Goal: Contribute content: Add original content to the website for others to see

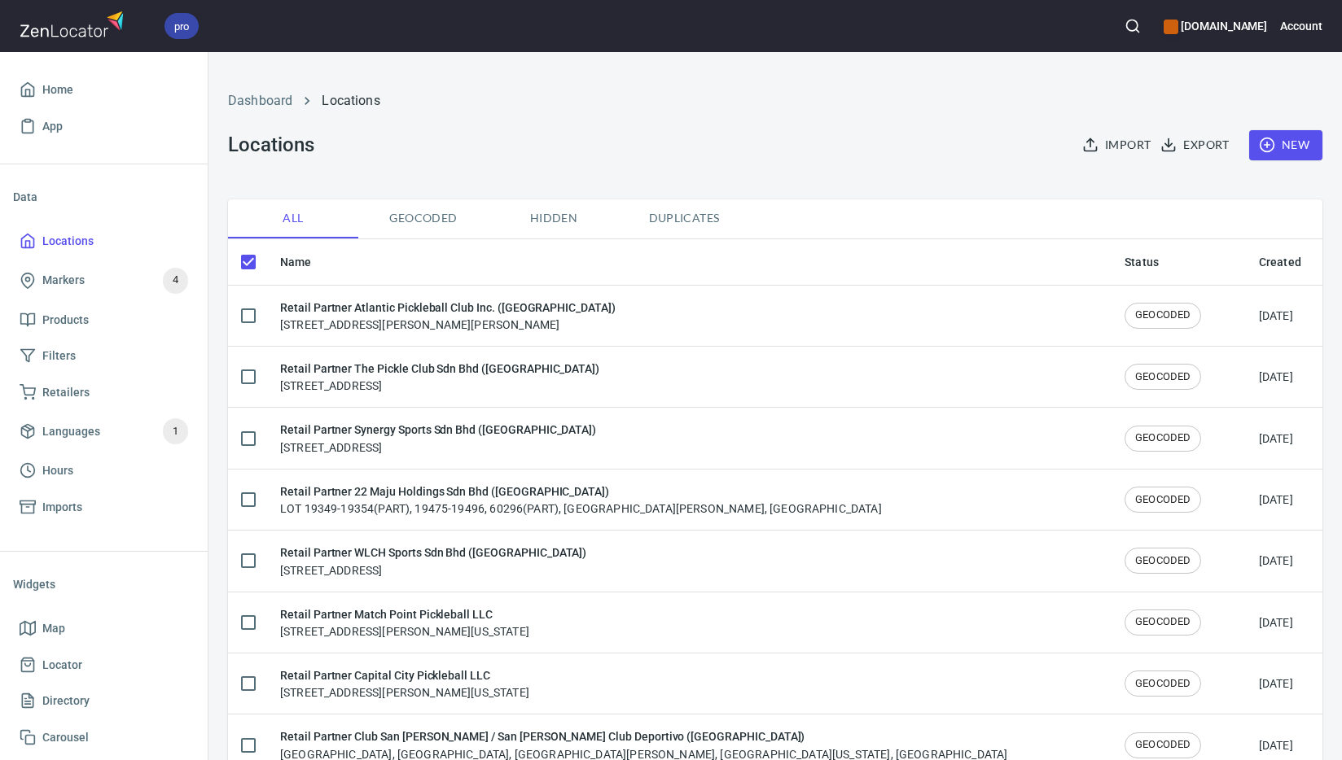
checkbox input "false"
click at [1277, 155] on span "New" at bounding box center [1285, 145] width 47 height 20
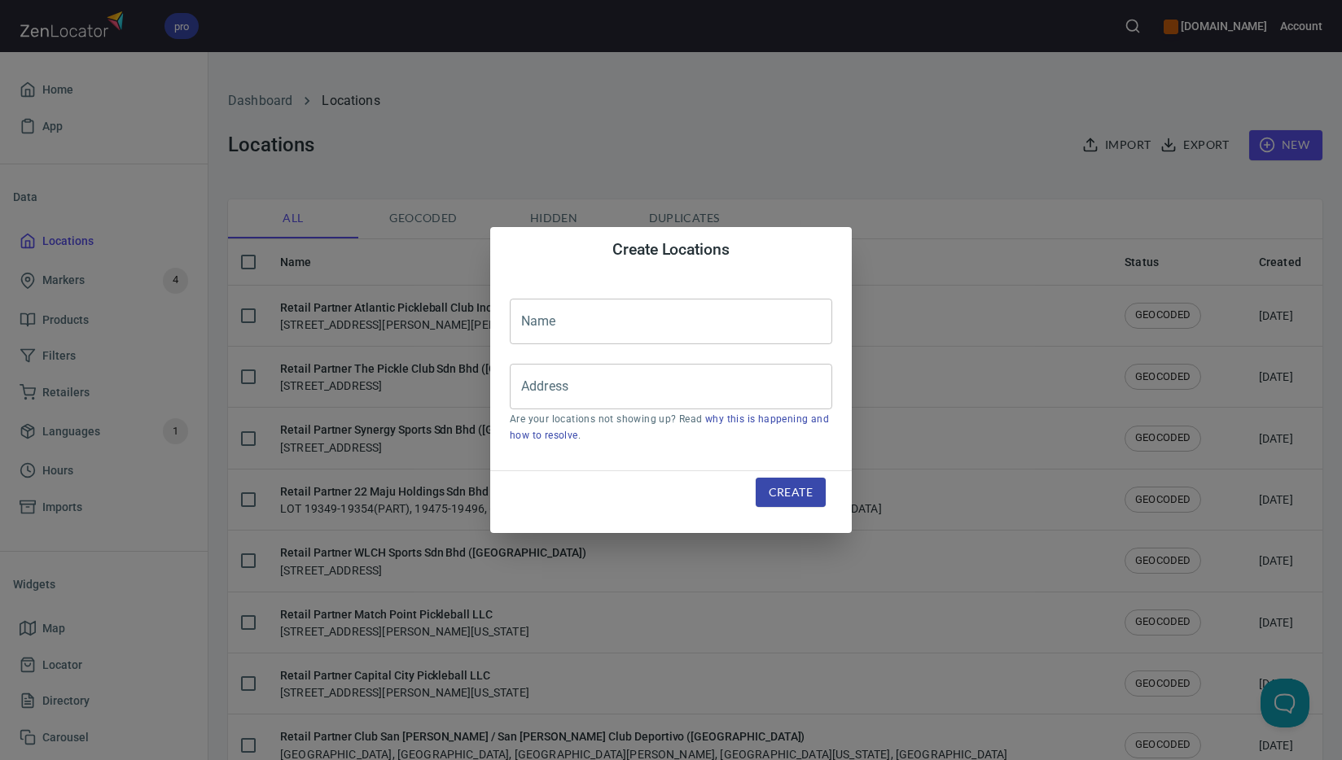
click at [700, 318] on input "text" at bounding box center [671, 322] width 322 height 46
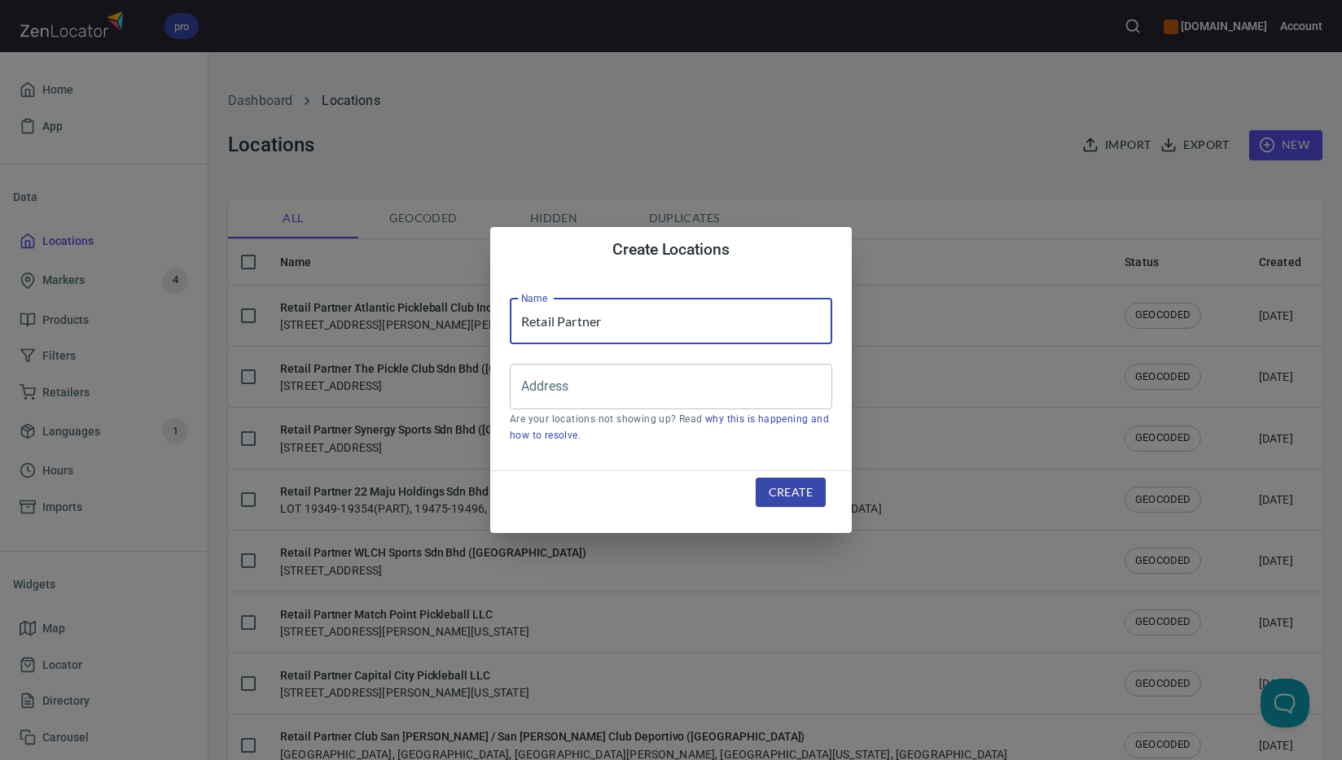
paste input "Play It Again Sports Bloomington LLC"
click at [657, 402] on div "Address" at bounding box center [671, 387] width 322 height 46
type input "Retail Partner Play It Again Sports Bloomington LLC"
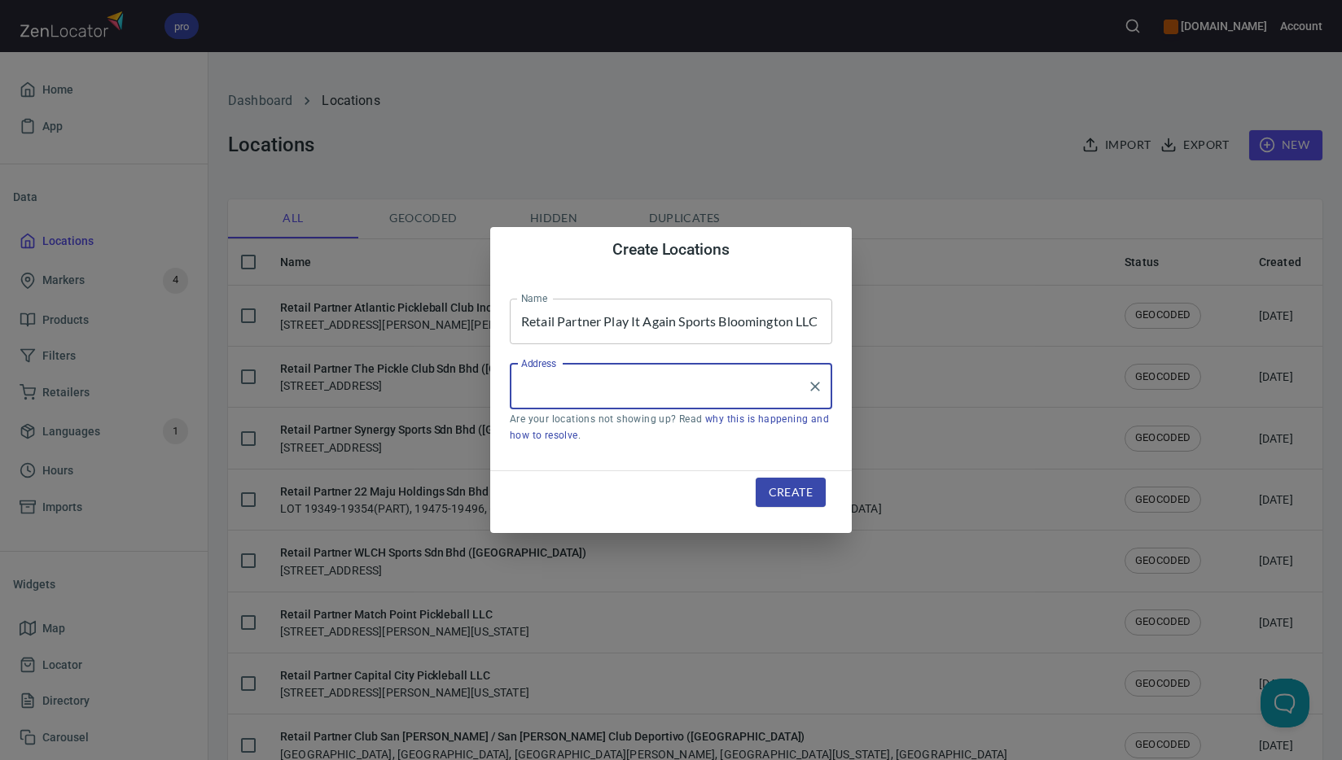
paste input "105 [PERSON_NAME] Dr."
click at [798, 429] on li "[STREET_ADDRESS][US_STATE]" at bounding box center [671, 433] width 322 height 29
type input "[STREET_ADDRESS][US_STATE]"
click at [808, 497] on span "Create" at bounding box center [790, 493] width 44 height 20
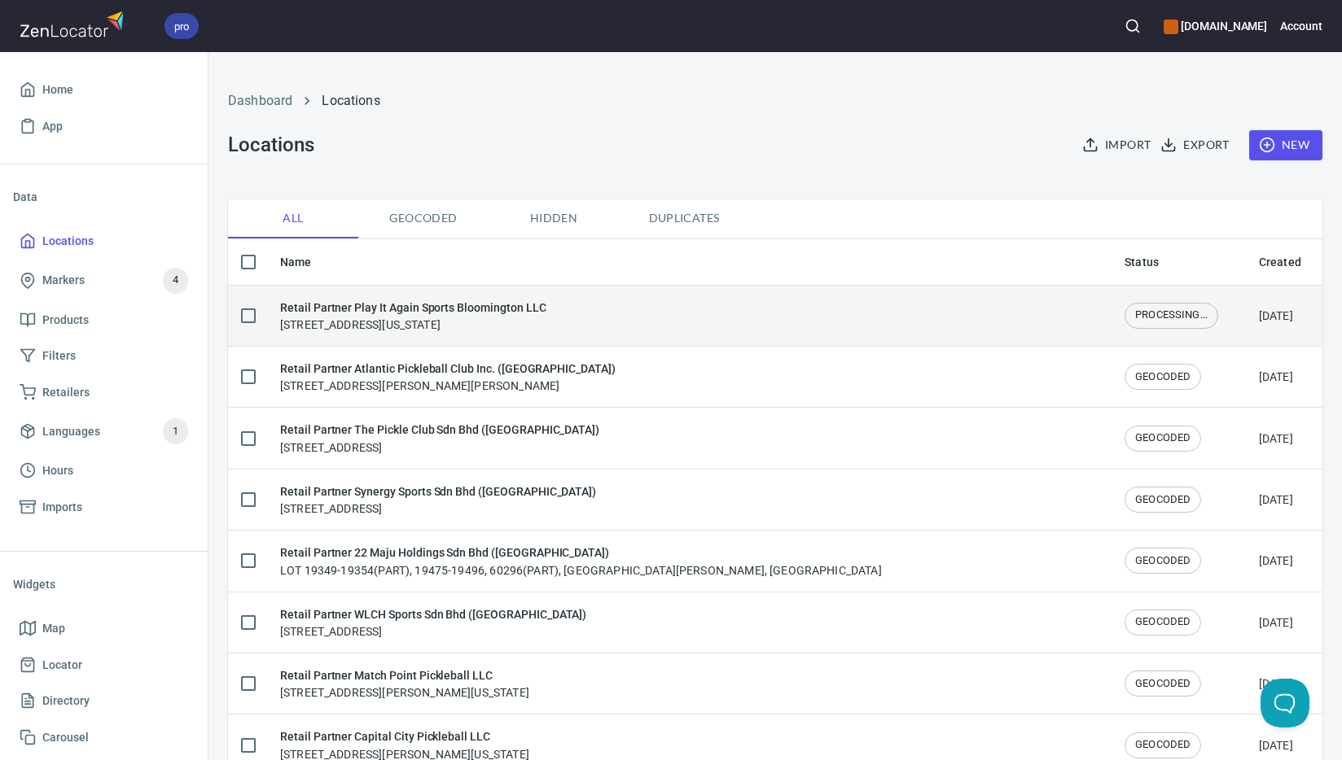
click at [492, 320] on div "Retail Partner Play It Again Sports Bloomington LLC [STREET_ADDRESS][PERSON_NAM…" at bounding box center [412, 316] width 265 height 34
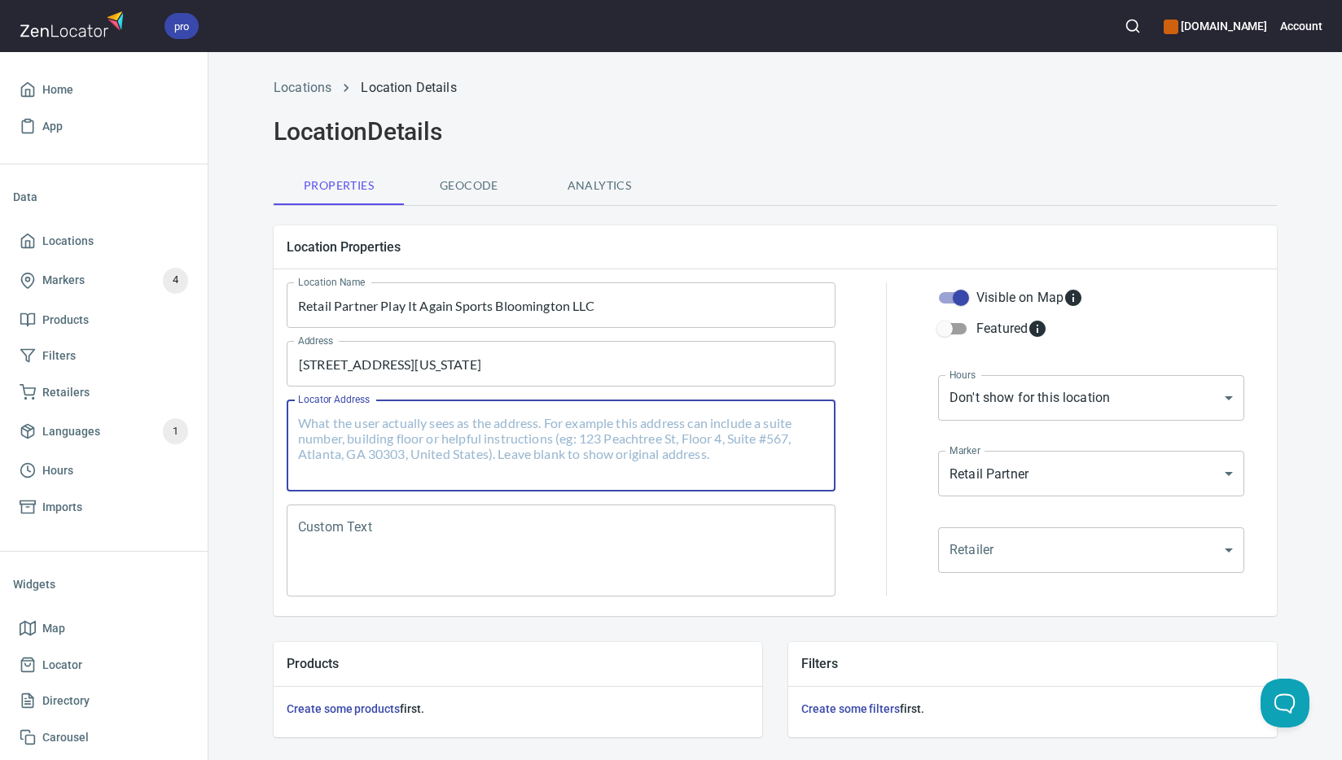
click at [499, 420] on textarea "Locator Address" at bounding box center [561, 446] width 526 height 62
paste textarea "[STREET_ADDRESS][PERSON_NAME][US_STATE]"
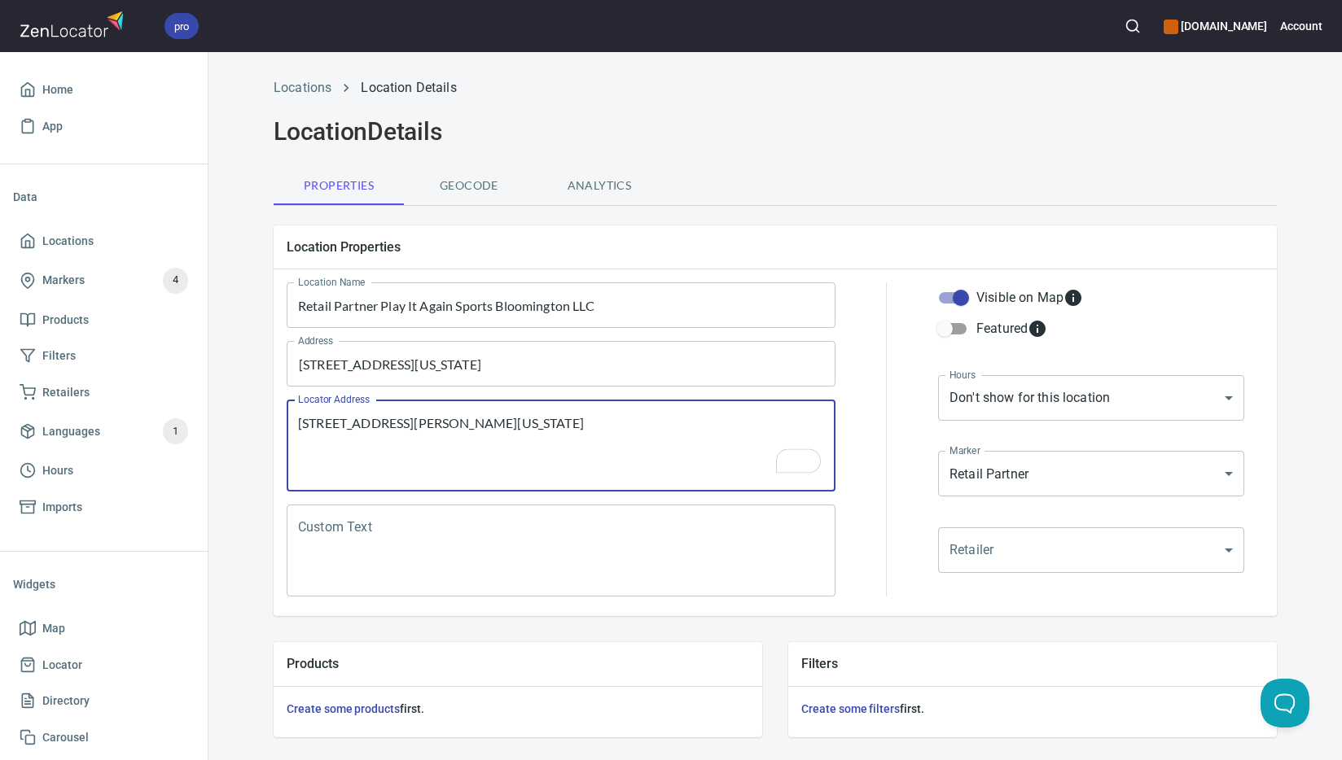
type textarea "[STREET_ADDRESS][PERSON_NAME][US_STATE]"
click at [590, 551] on textarea "Custom Text" at bounding box center [561, 551] width 526 height 62
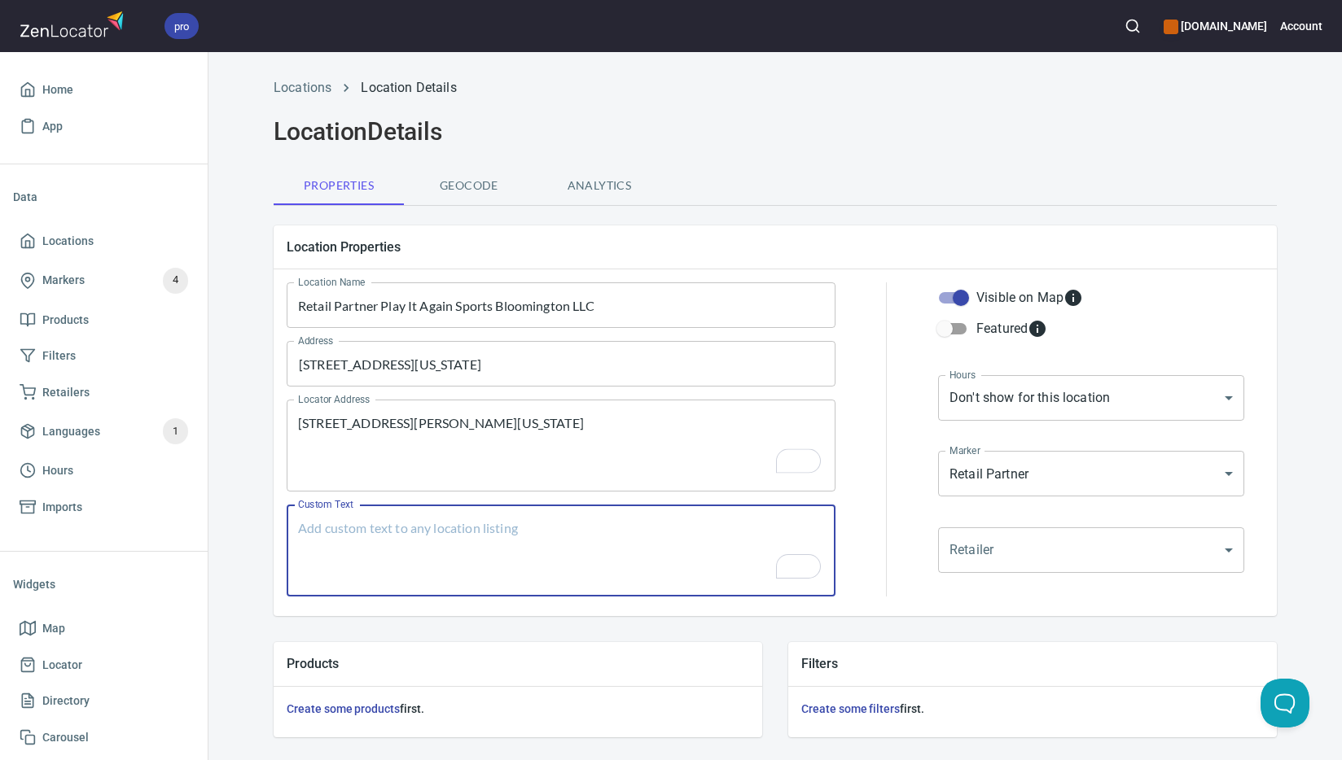
paste textarea "Brands Carried: SelkirkDiadem, Escalade Onix Return Policy: 7 Days Refund or Ex…"
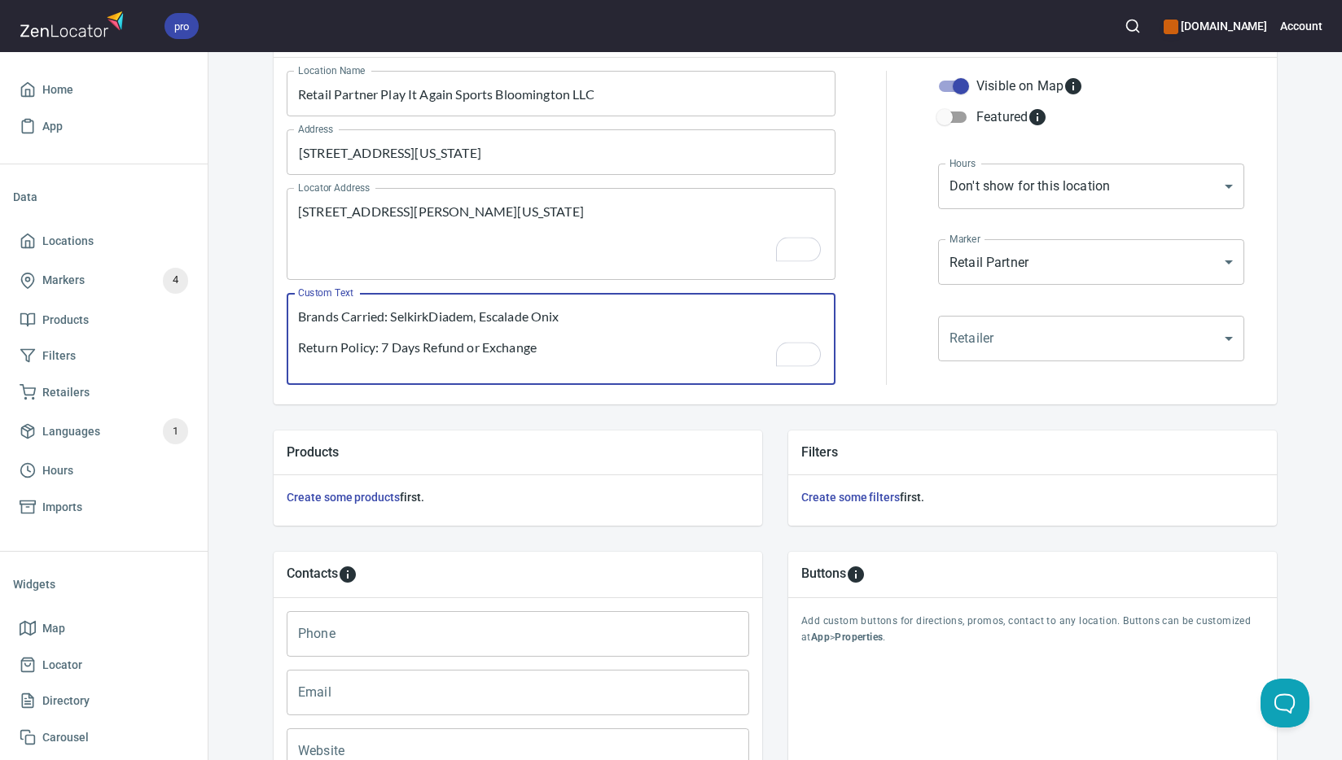
type textarea "Brands Carried: SelkirkDiadem, Escalade Onix Return Policy: 7 Days Refund or Ex…"
click at [501, 625] on input "Phone" at bounding box center [518, 634] width 462 height 46
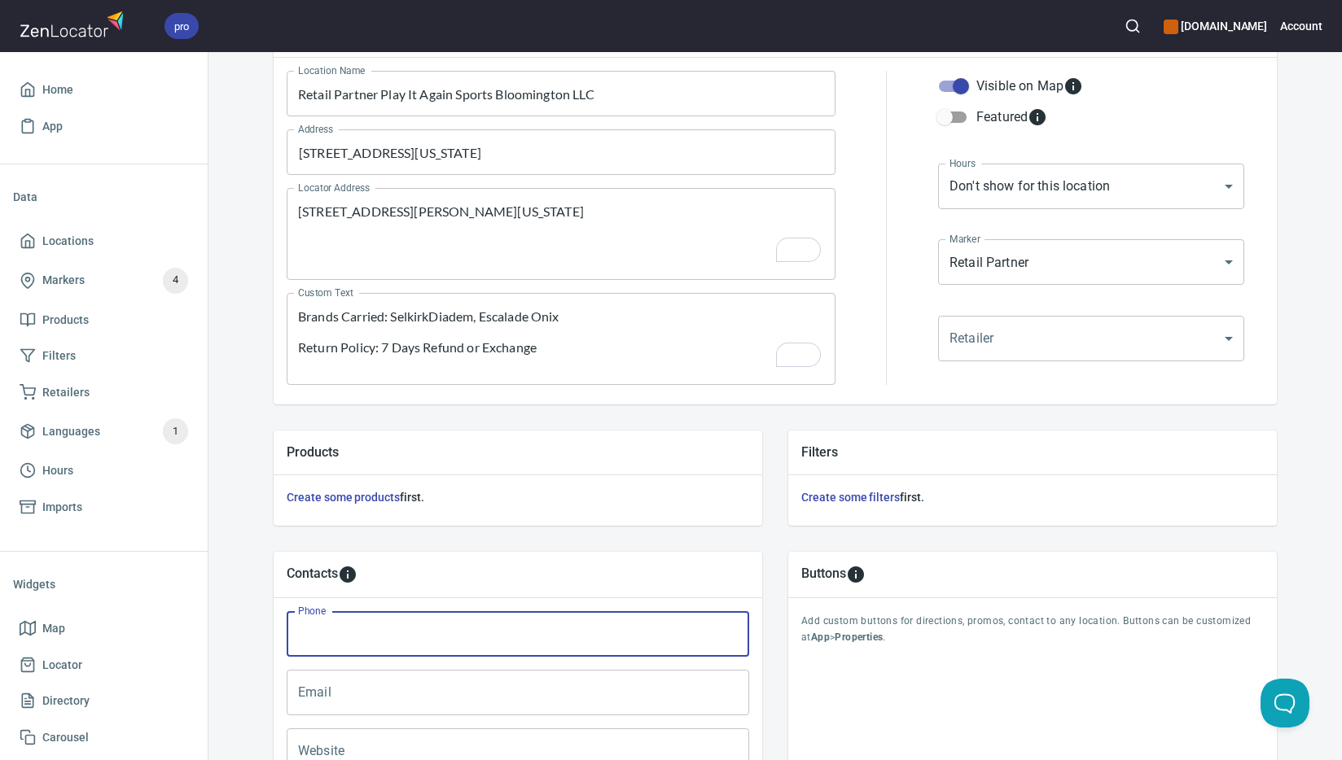
paste input "[PHONE_NUMBER]"
type input "[PHONE_NUMBER]"
click at [617, 692] on input "Email" at bounding box center [518, 693] width 462 height 46
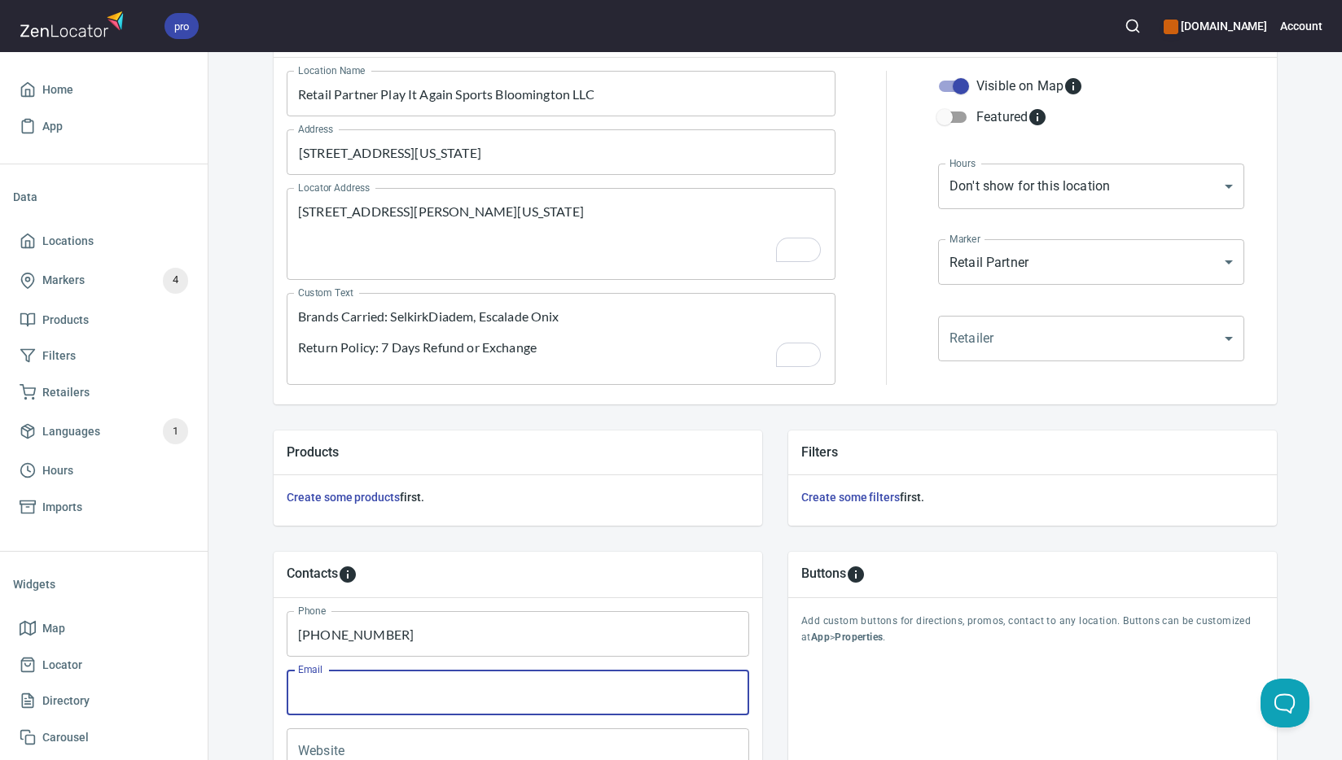
paste input "[EMAIL_ADDRESS][DOMAIN_NAME]"
type input "[EMAIL_ADDRESS][DOMAIN_NAME]"
click at [497, 742] on input "Website" at bounding box center [518, 752] width 462 height 46
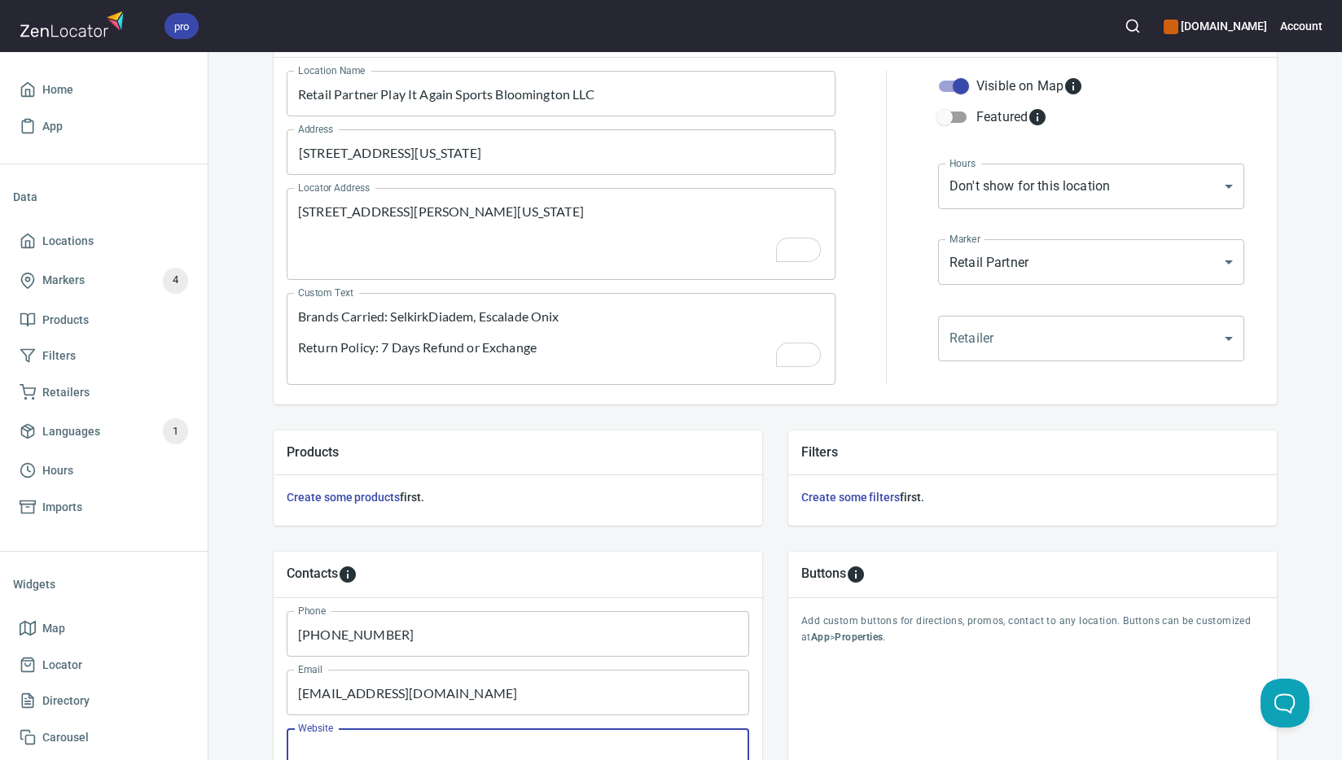
paste input "[URL][DOMAIN_NAME]"
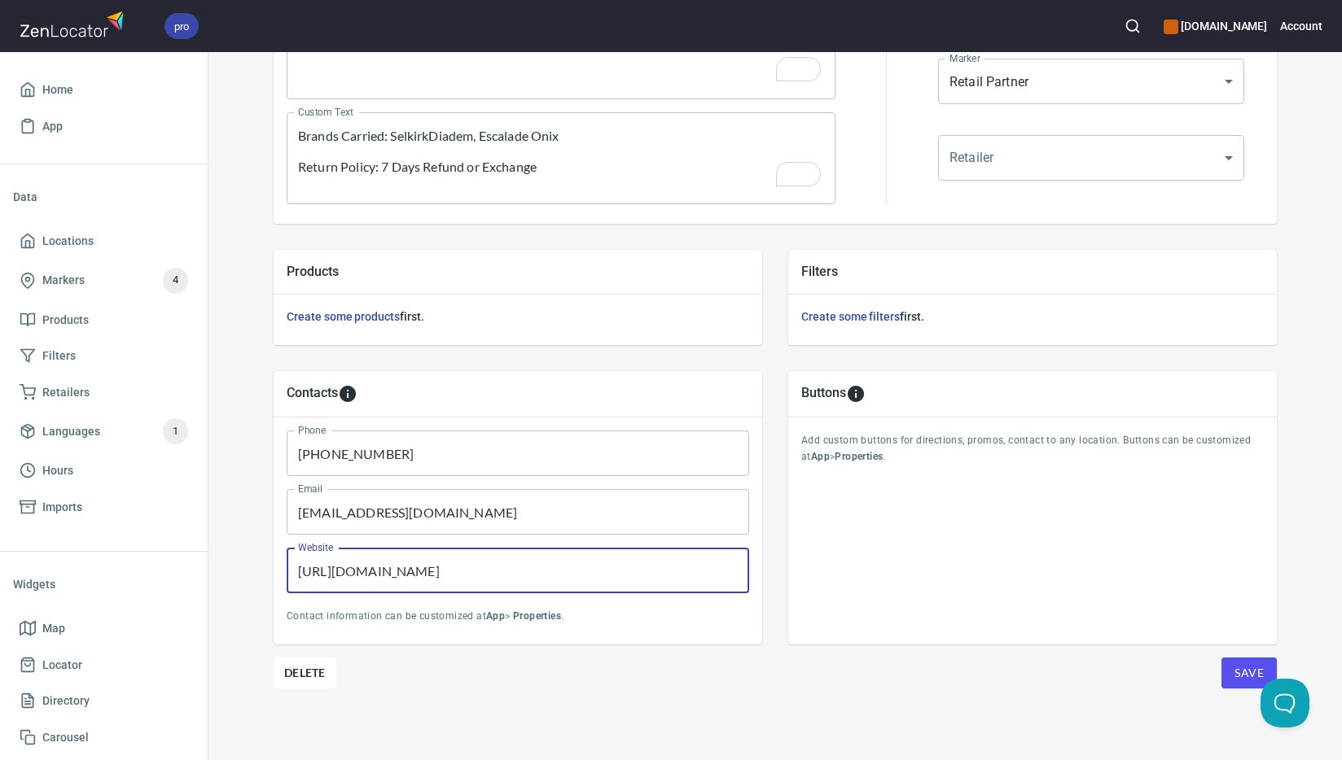
scroll to position [392, 0]
type input "[URL][DOMAIN_NAME]"
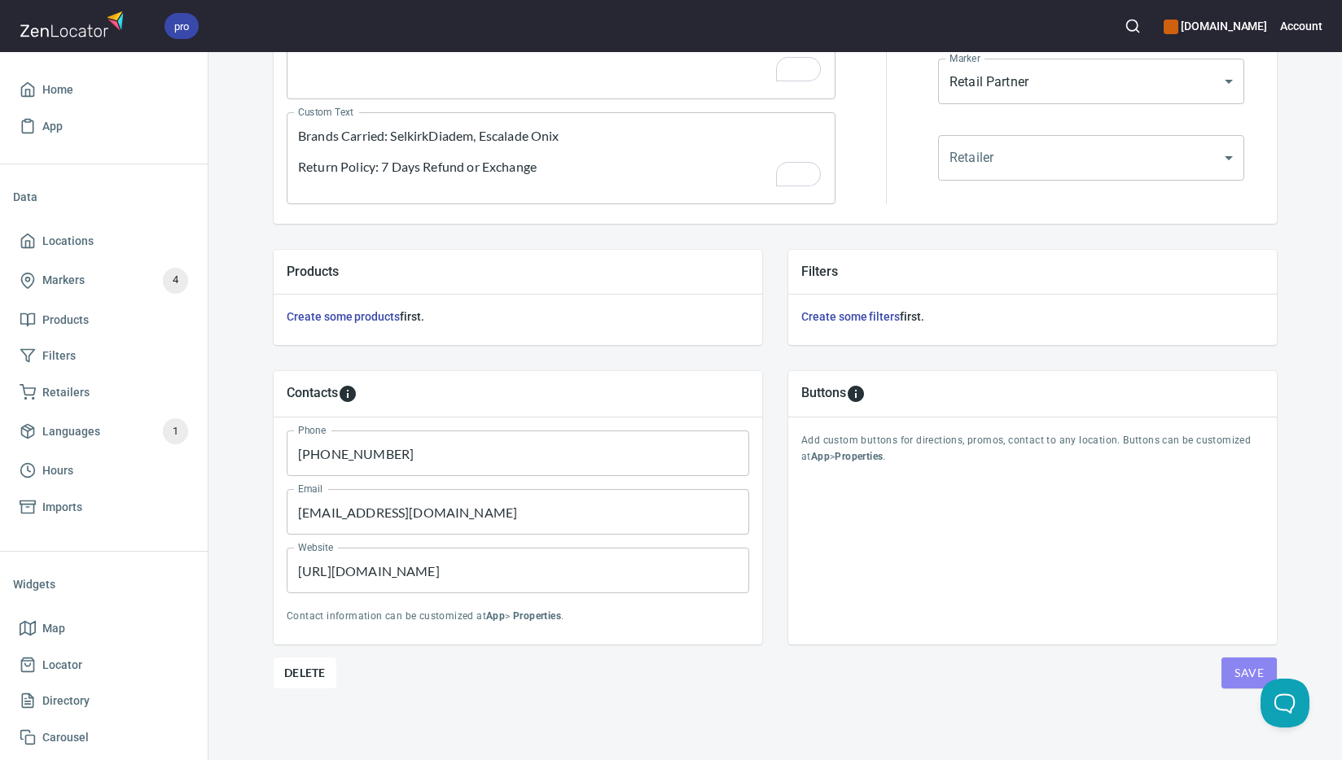
click at [1234, 672] on span "Save" at bounding box center [1248, 673] width 29 height 20
